Goal: Ask a question

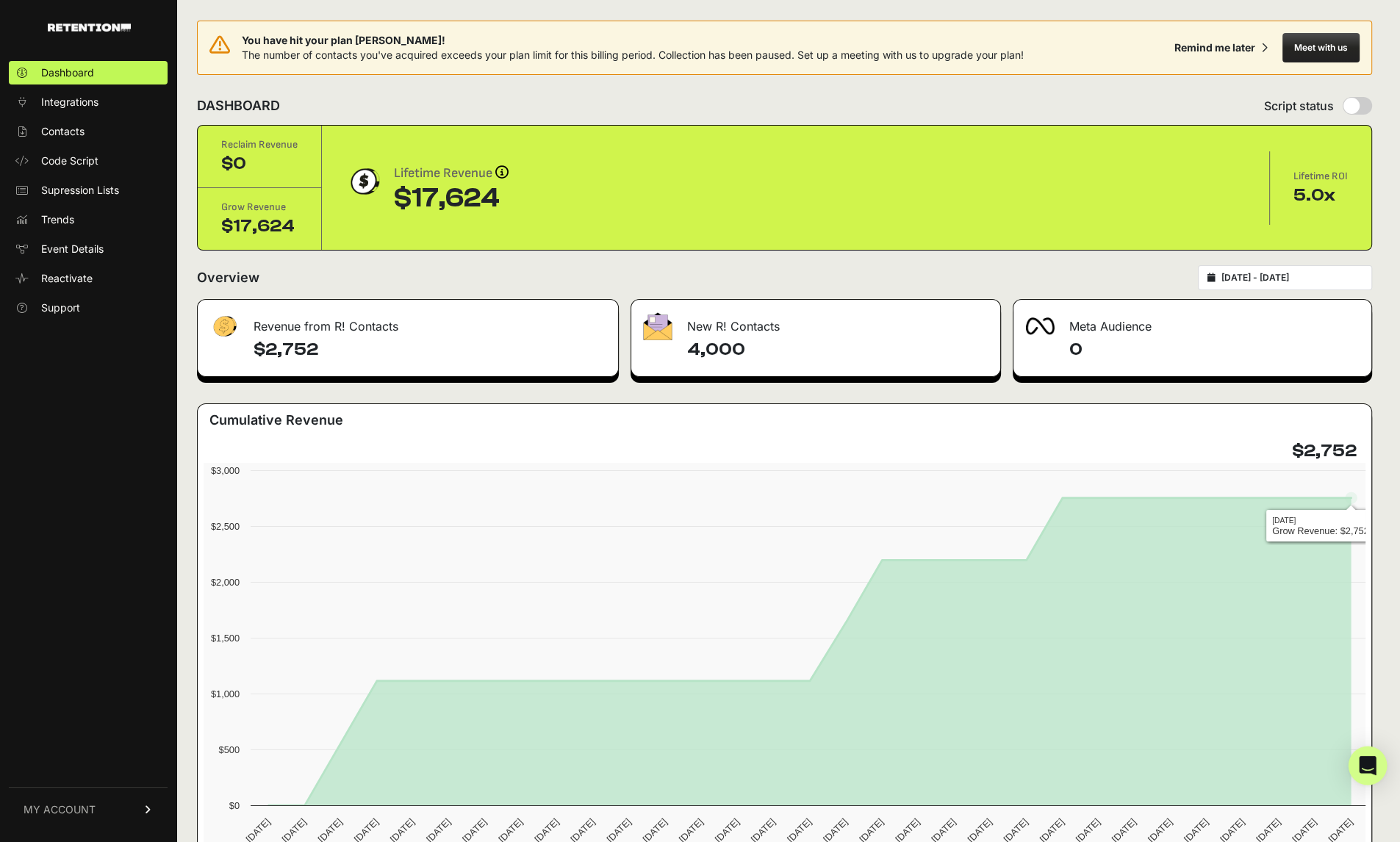
click at [1367, 760] on icon "Open Intercom Messenger" at bounding box center [1367, 766] width 17 height 19
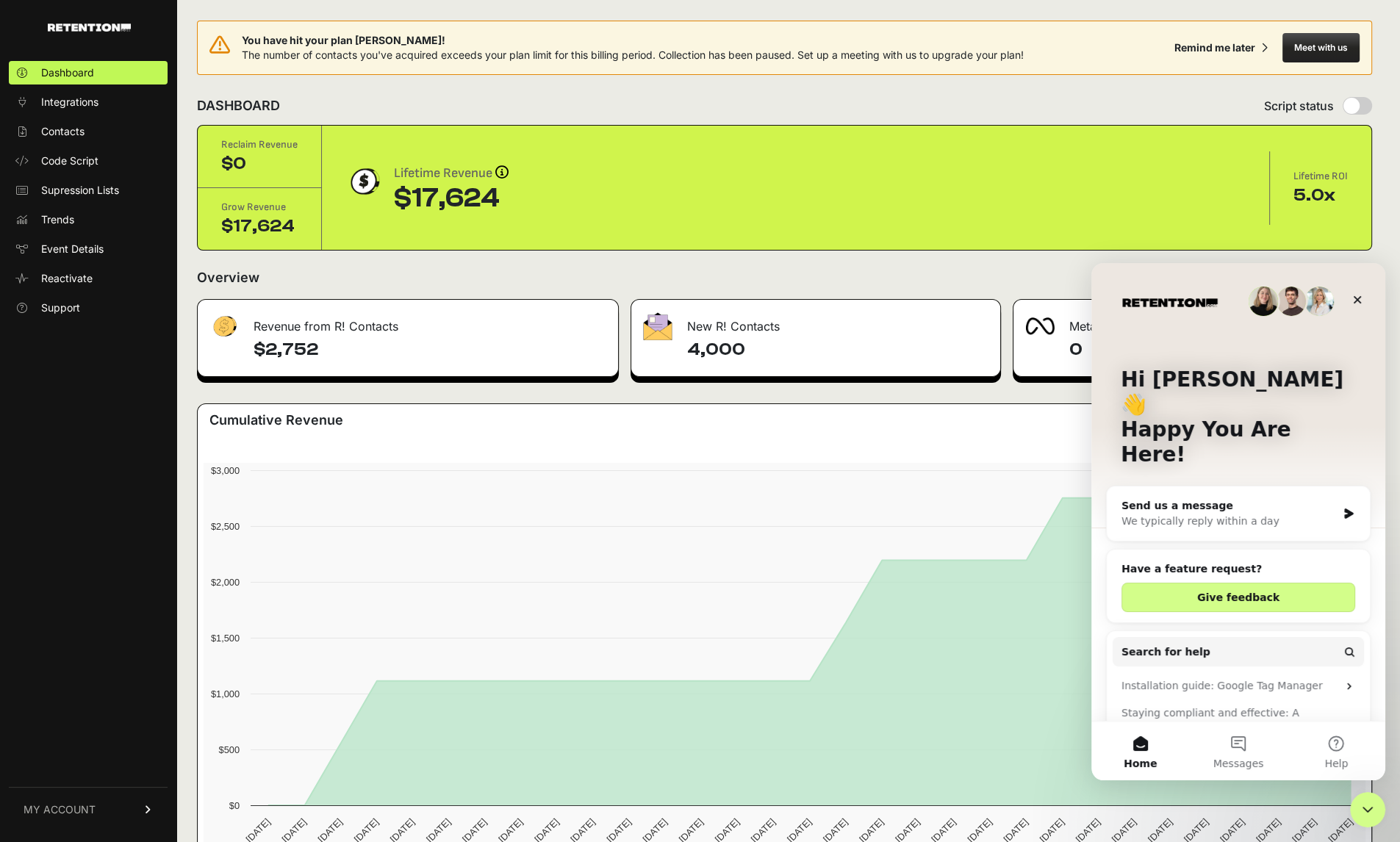
click at [1250, 513] on div "We typically reply within a day" at bounding box center [1229, 520] width 216 height 15
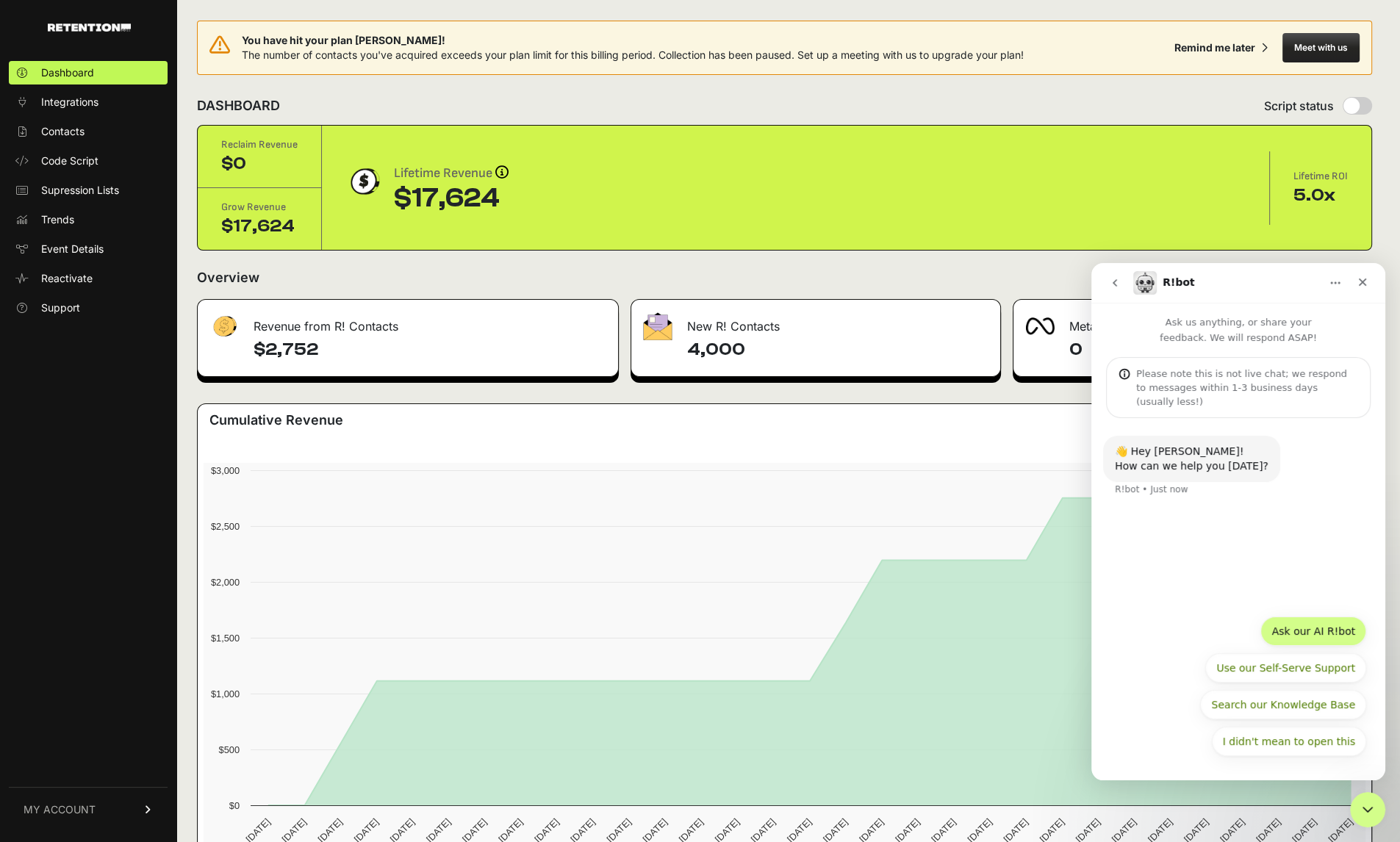
click at [1329, 628] on button "Ask our AI R!bot" at bounding box center [1312, 631] width 106 height 29
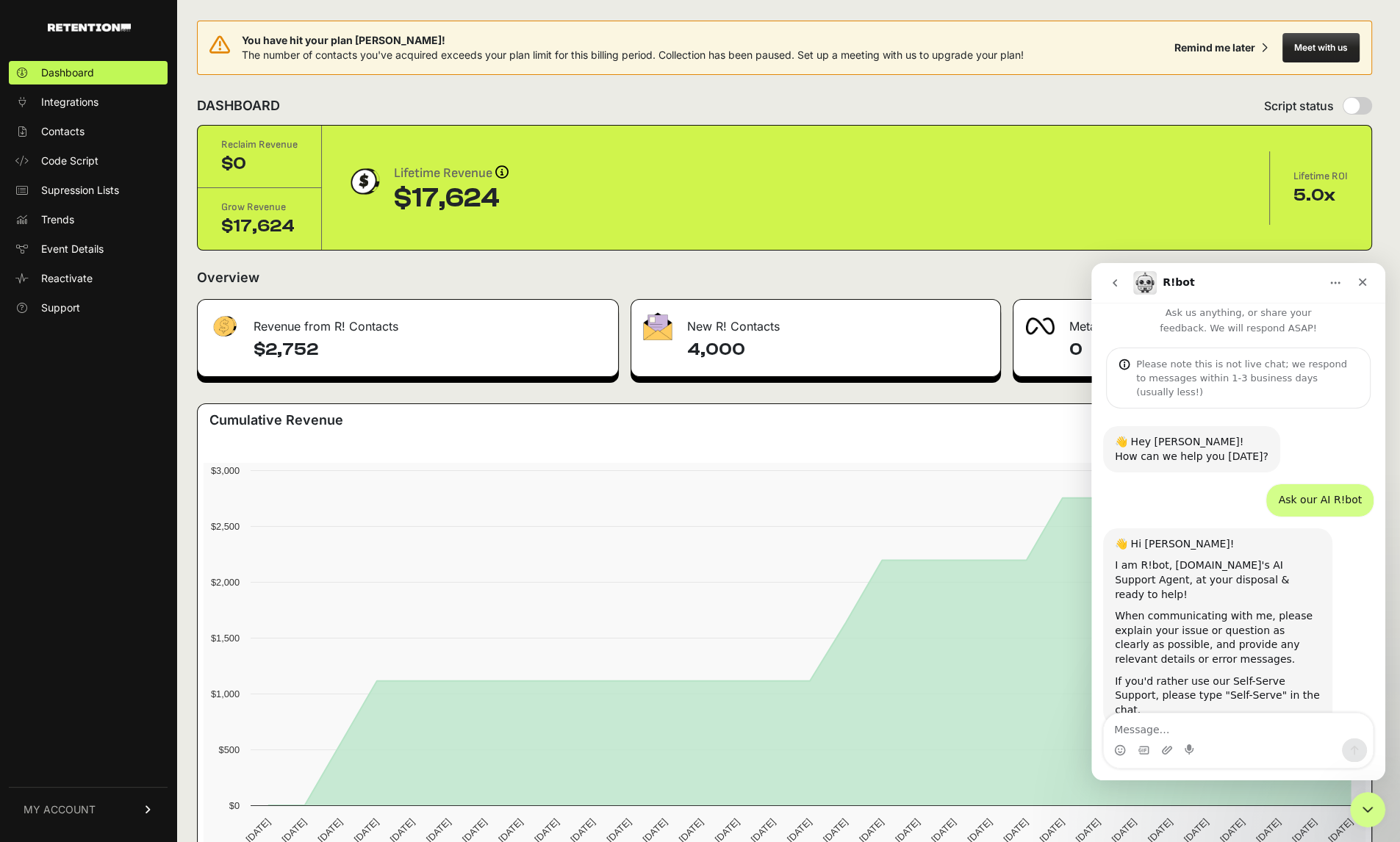
scroll to position [64, 0]
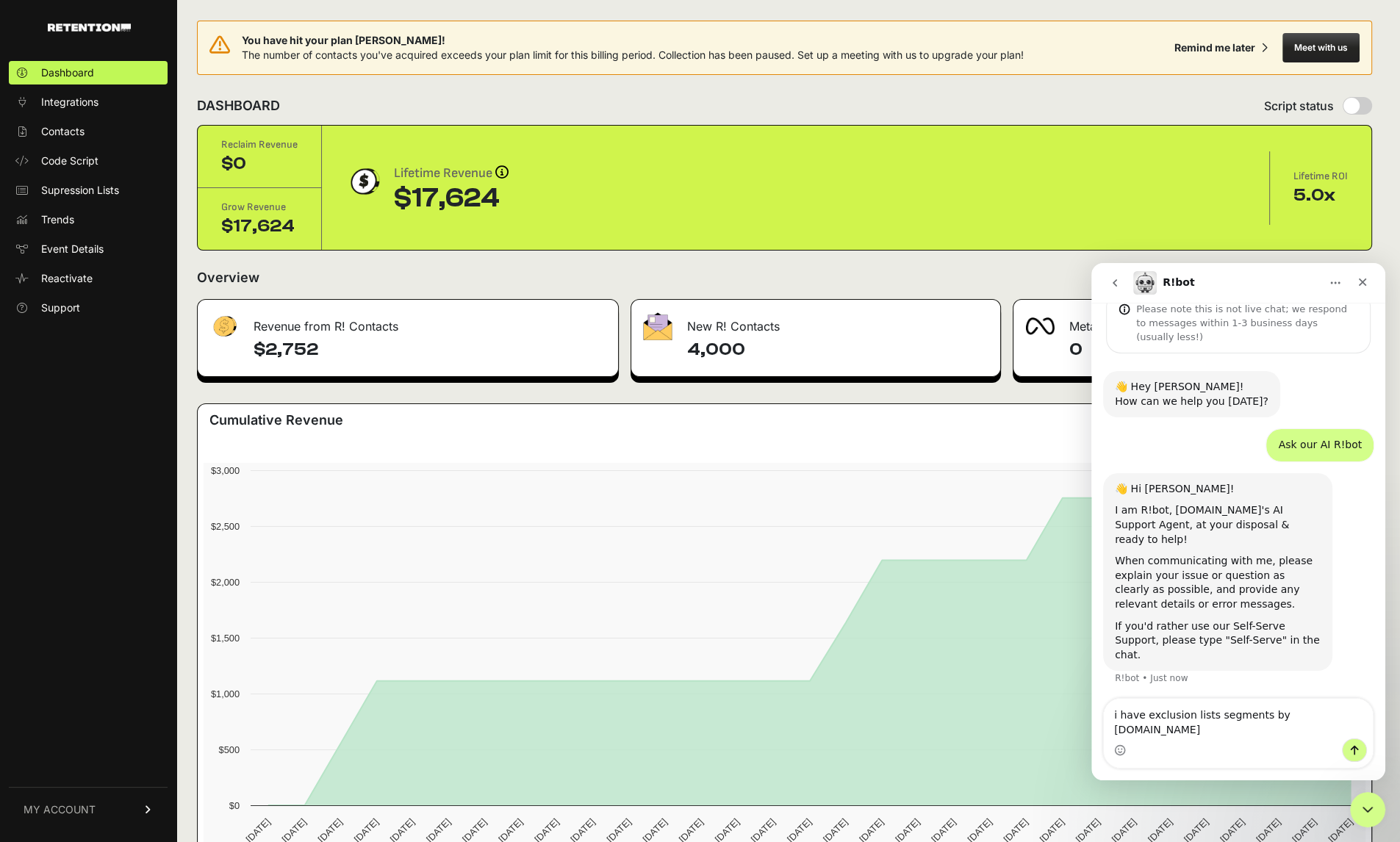
type textarea "i have exclusion lists segments by [DOMAIN_NAME]"
click at [1324, 46] on button "Meet with us" at bounding box center [1320, 48] width 77 height 29
click at [1364, 808] on icon "Close Intercom Messenger" at bounding box center [1365, 808] width 18 height 18
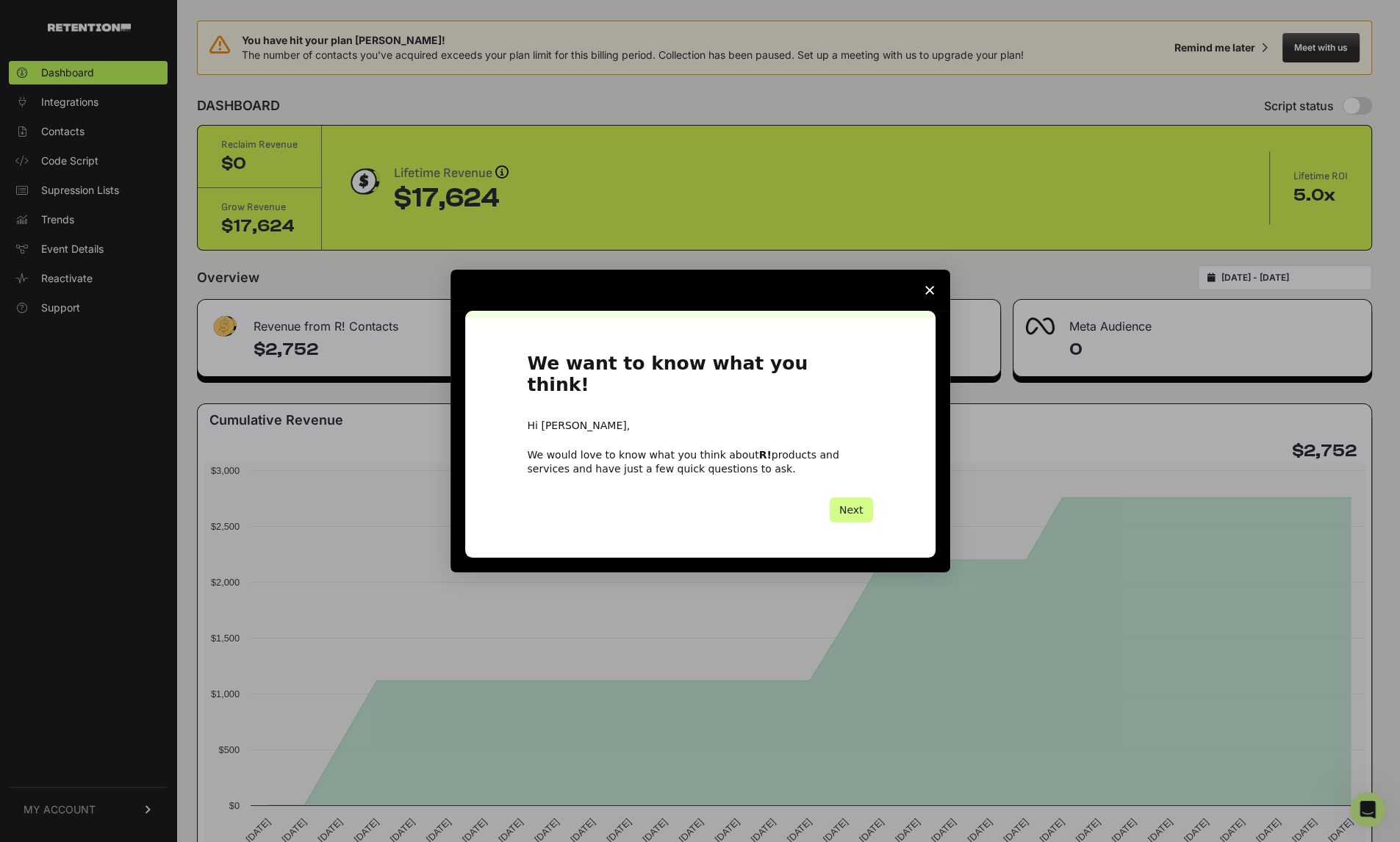
click at [928, 294] on icon "Close survey" at bounding box center [929, 290] width 9 height 9
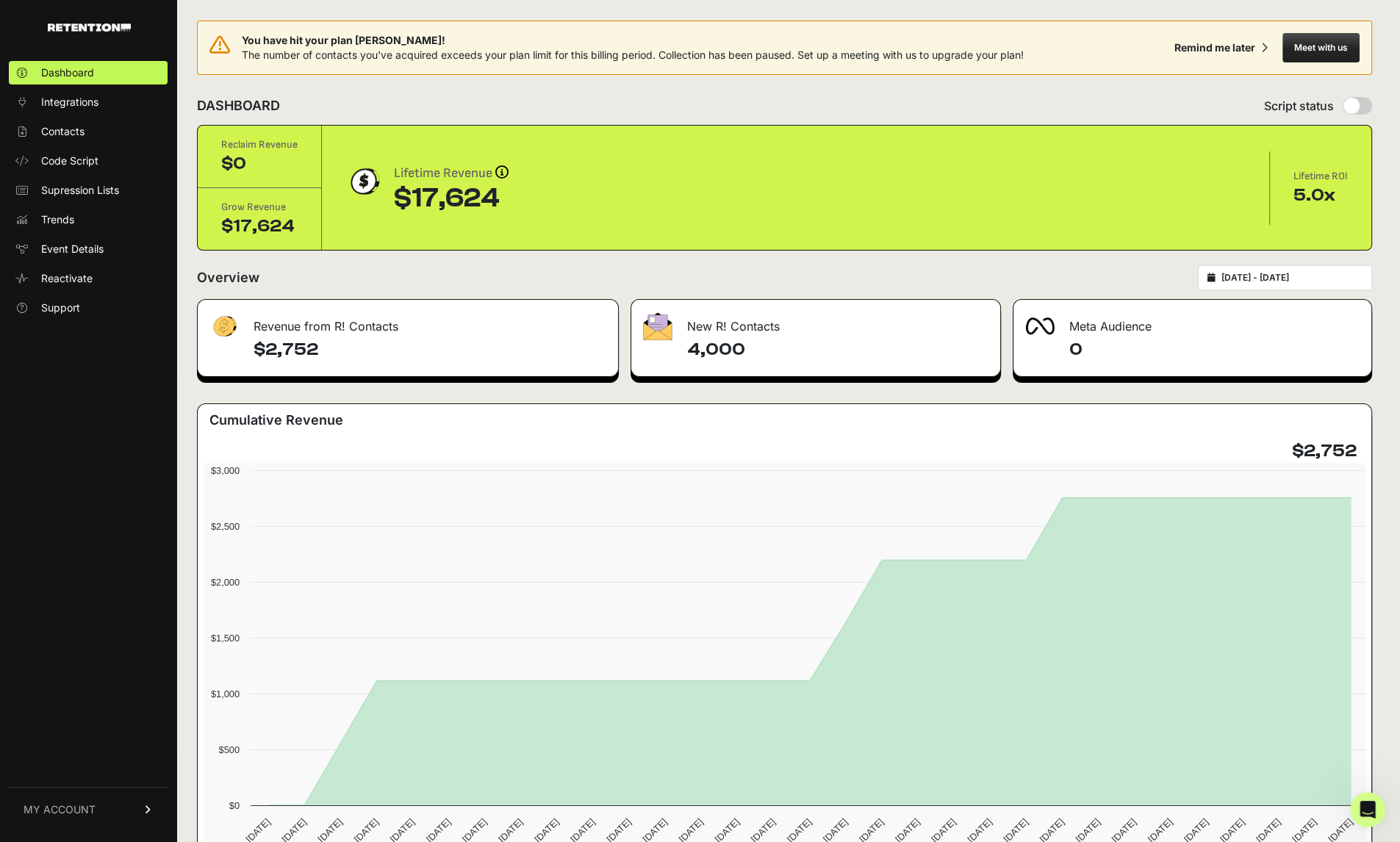
click at [1333, 48] on button "Meet with us" at bounding box center [1320, 48] width 77 height 29
click at [70, 306] on span "Support" at bounding box center [60, 308] width 39 height 14
click at [1292, 45] on button "Meet with us" at bounding box center [1320, 48] width 77 height 29
